Goal: Task Accomplishment & Management: Manage account settings

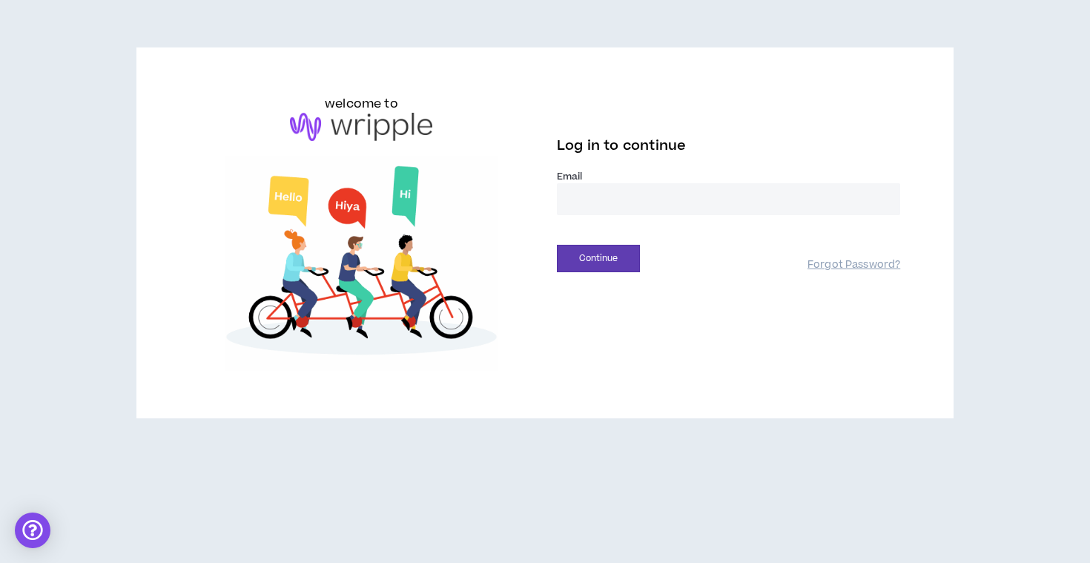
type input "**********"
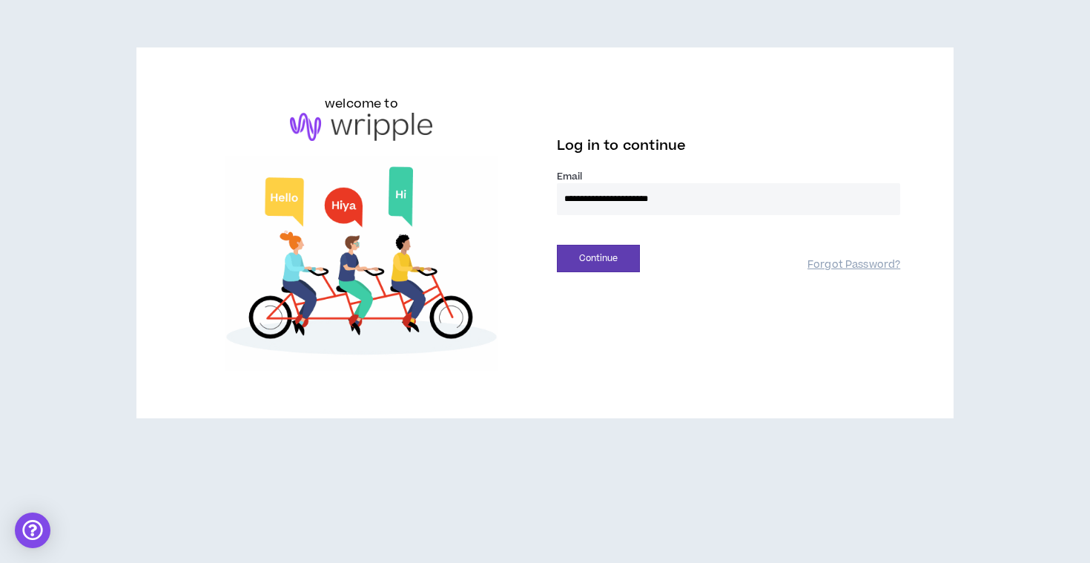
click at [599, 258] on button "Continue" at bounding box center [598, 258] width 83 height 27
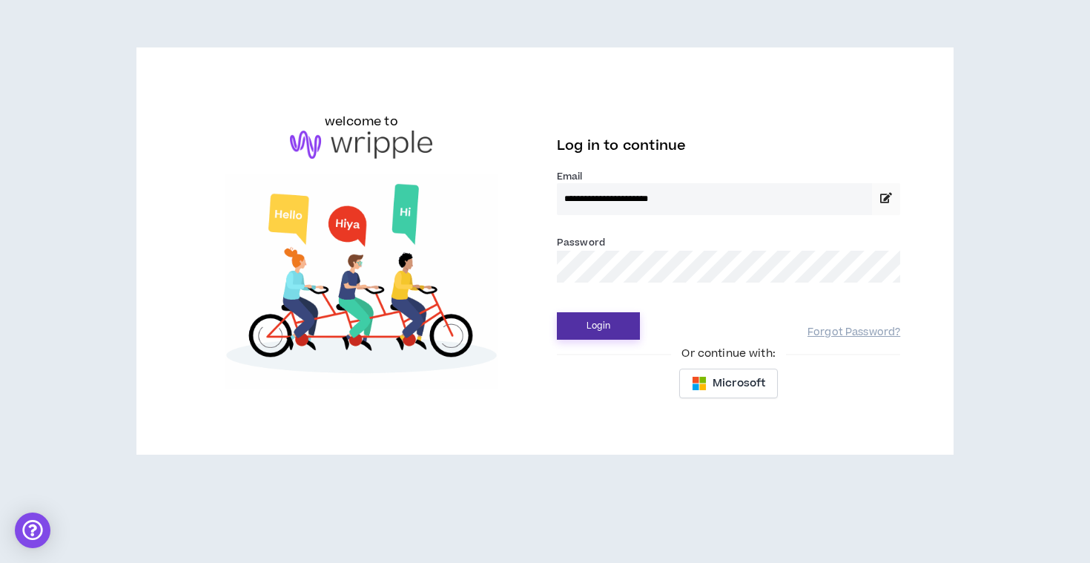
click at [591, 332] on button "Login" at bounding box center [598, 325] width 83 height 27
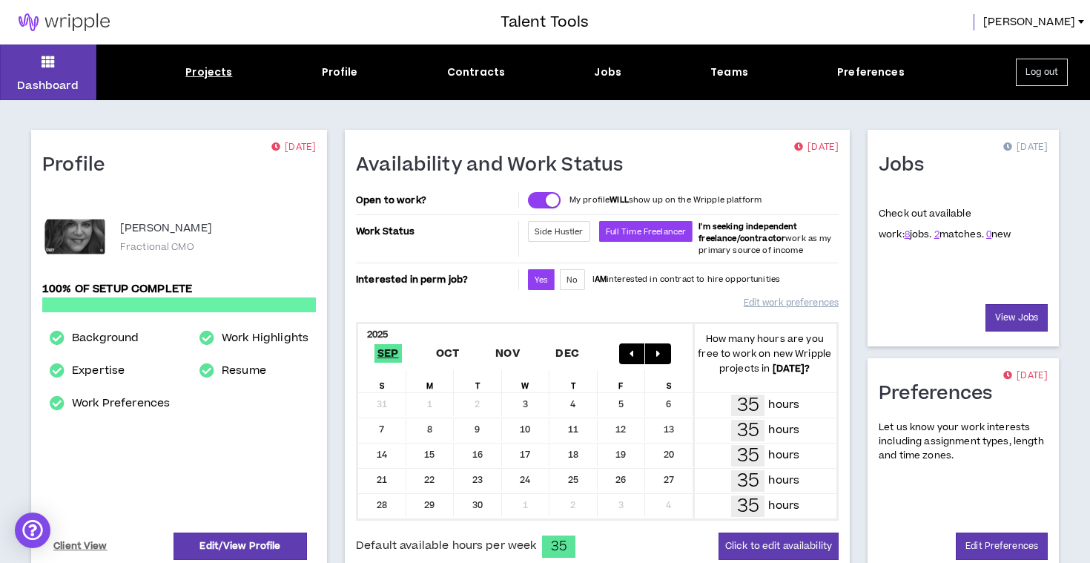
click at [216, 77] on div "Projects" at bounding box center [208, 73] width 47 height 16
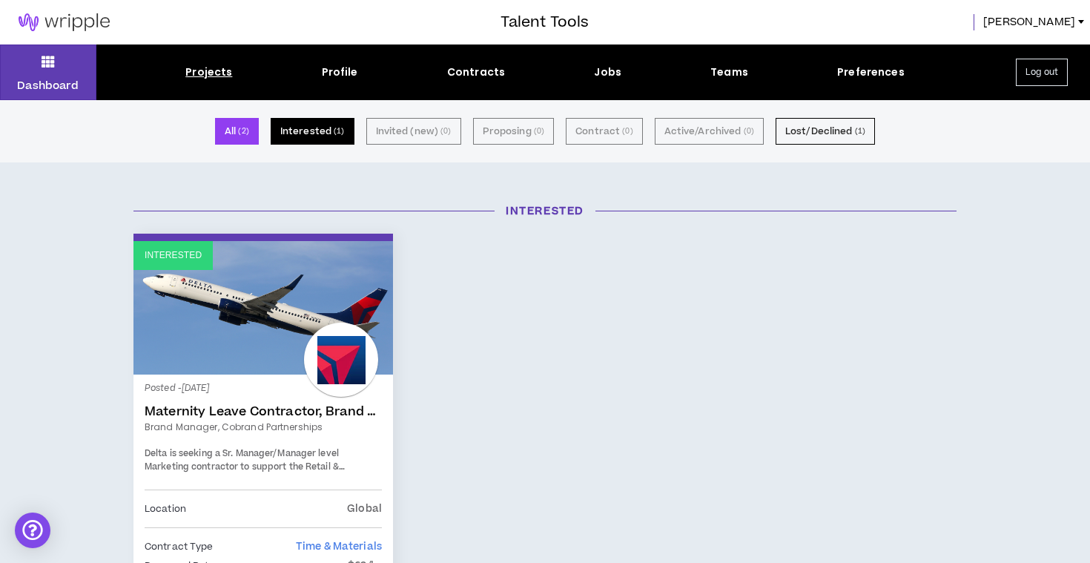
click at [294, 127] on button "Interested ( 1 )" at bounding box center [313, 131] width 84 height 27
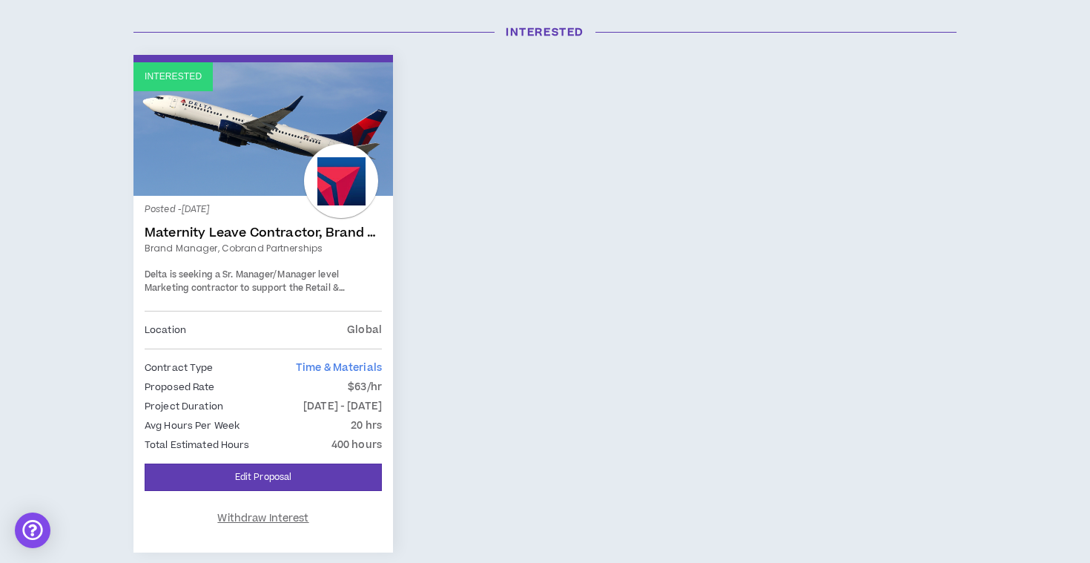
scroll to position [193, 0]
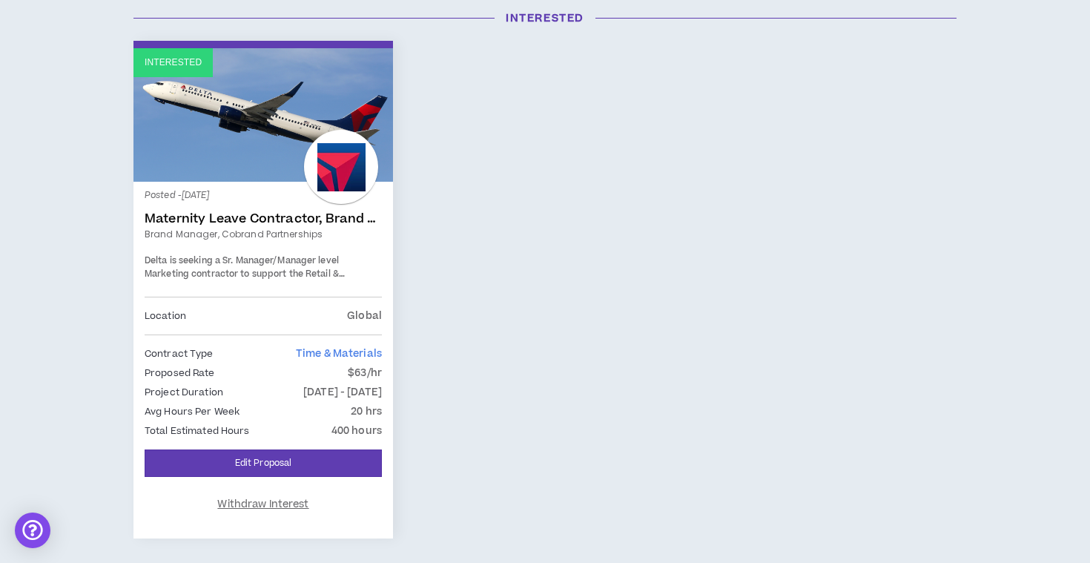
click at [664, 362] on div "Interested Posted - [DATE] Maternity Leave Contractor, Brand Marketing Manager …" at bounding box center [545, 299] width 846 height 516
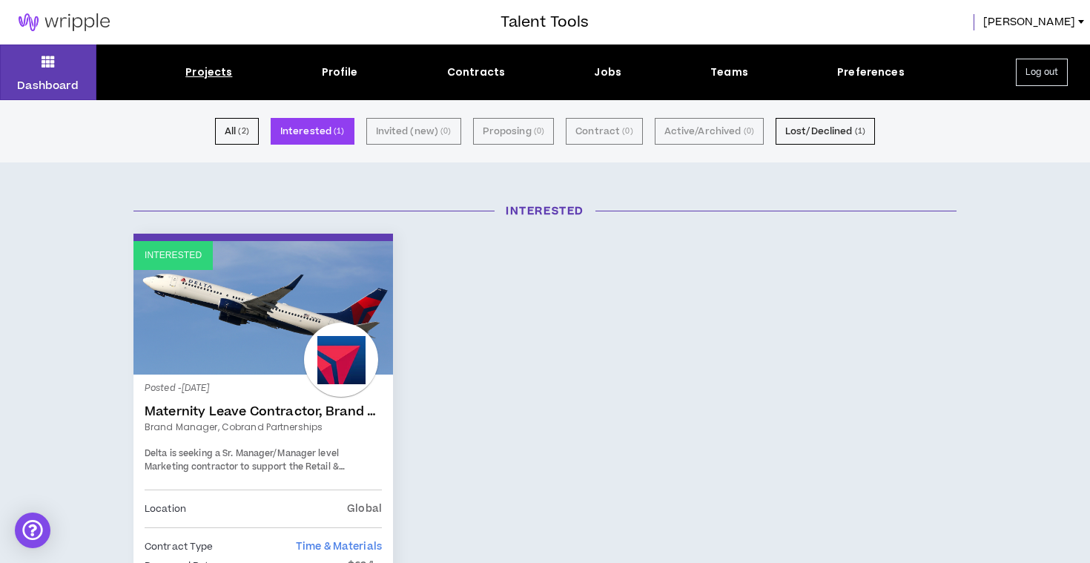
scroll to position [0, 0]
click at [248, 139] on button "All ( 2 )" at bounding box center [237, 131] width 44 height 27
click at [245, 135] on small "( 2 )" at bounding box center [243, 131] width 10 height 13
click at [338, 122] on button "Interested ( 1 )" at bounding box center [313, 131] width 84 height 27
click at [221, 78] on div "Projects" at bounding box center [208, 73] width 47 height 16
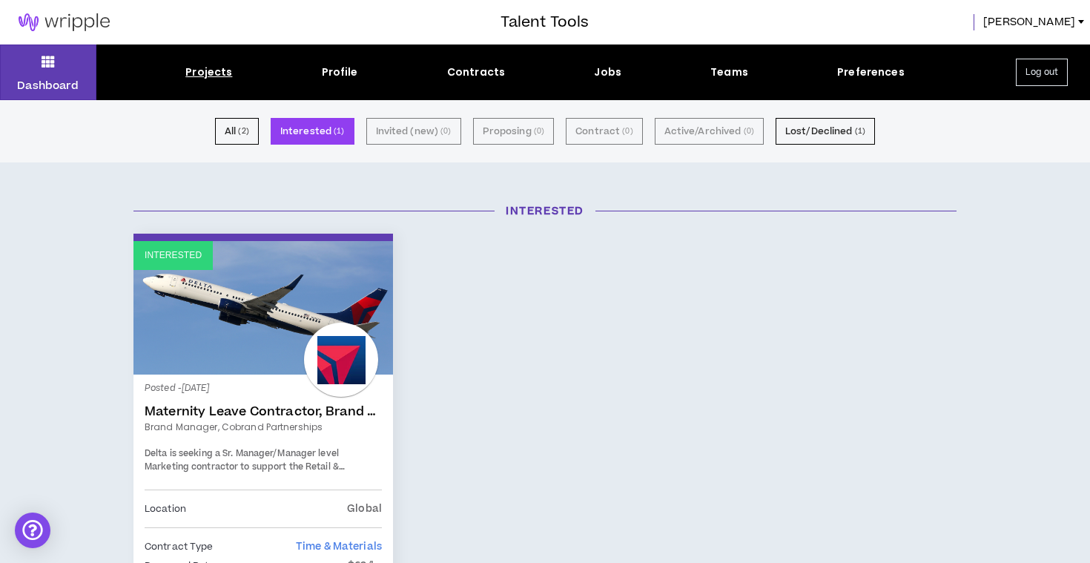
click at [217, 77] on div "Projects" at bounding box center [208, 73] width 47 height 16
click at [283, 274] on link "Interested" at bounding box center [264, 308] width 260 height 134
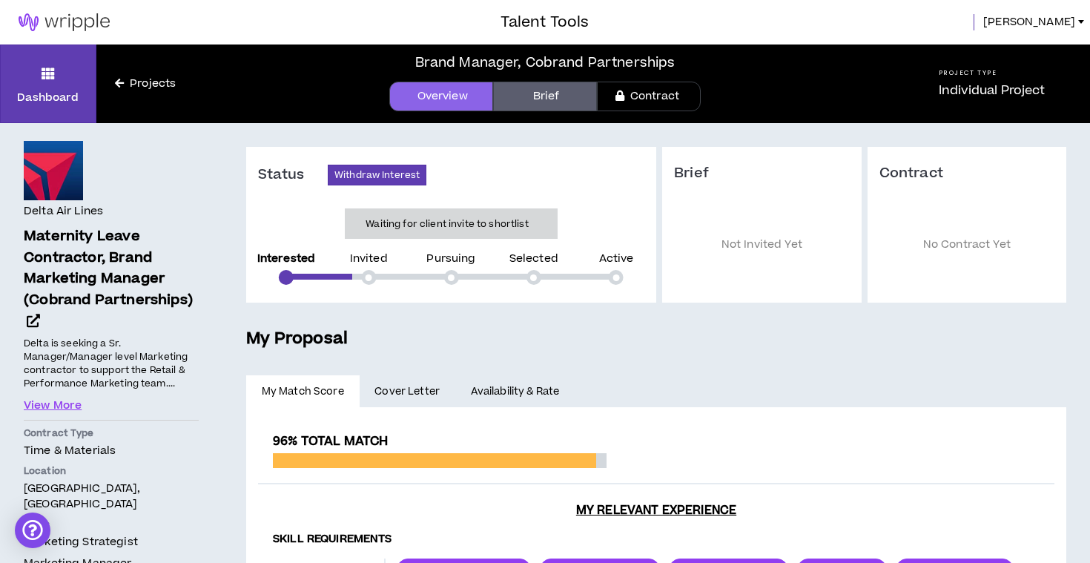
scroll to position [1, 0]
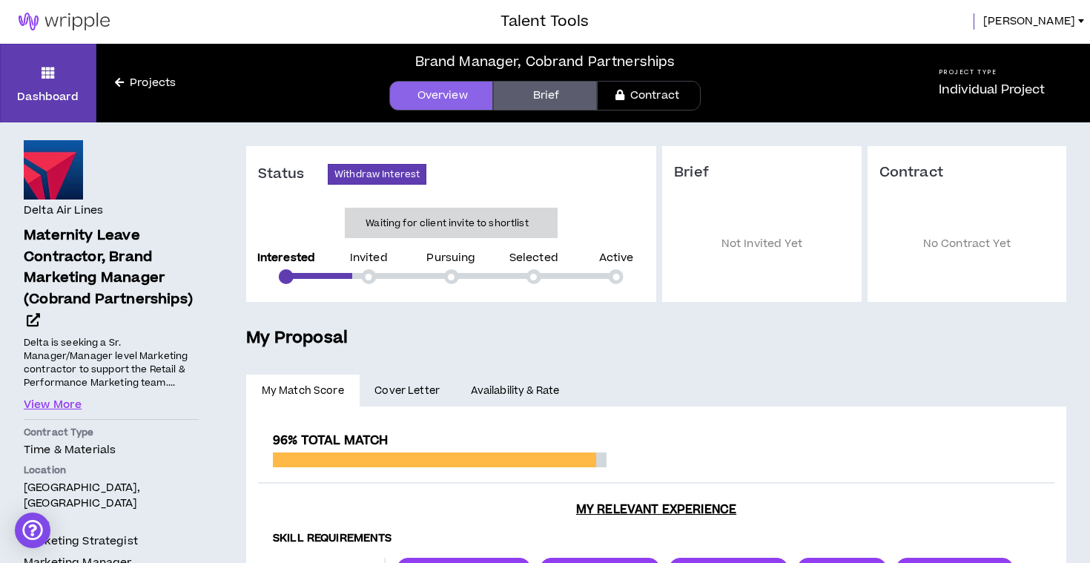
click at [687, 8] on div "Talent Tools [PERSON_NAME]" at bounding box center [545, 21] width 1090 height 45
